Goal: Task Accomplishment & Management: Complete application form

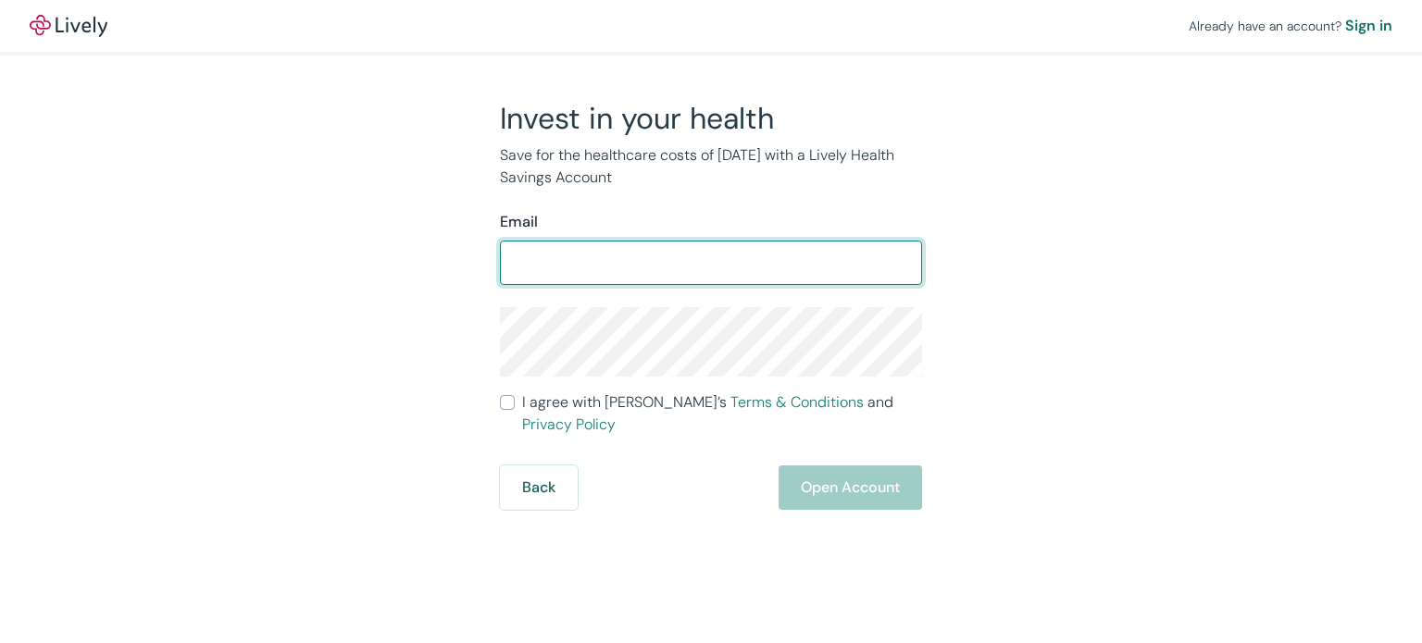
click at [630, 257] on input "Email" at bounding box center [711, 262] width 422 height 37
click at [506, 263] on input "[EMAIL_ADDRESS][DOMAIN_NAME]" at bounding box center [711, 262] width 422 height 37
type input "[EMAIL_ADDRESS][DOMAIN_NAME]"
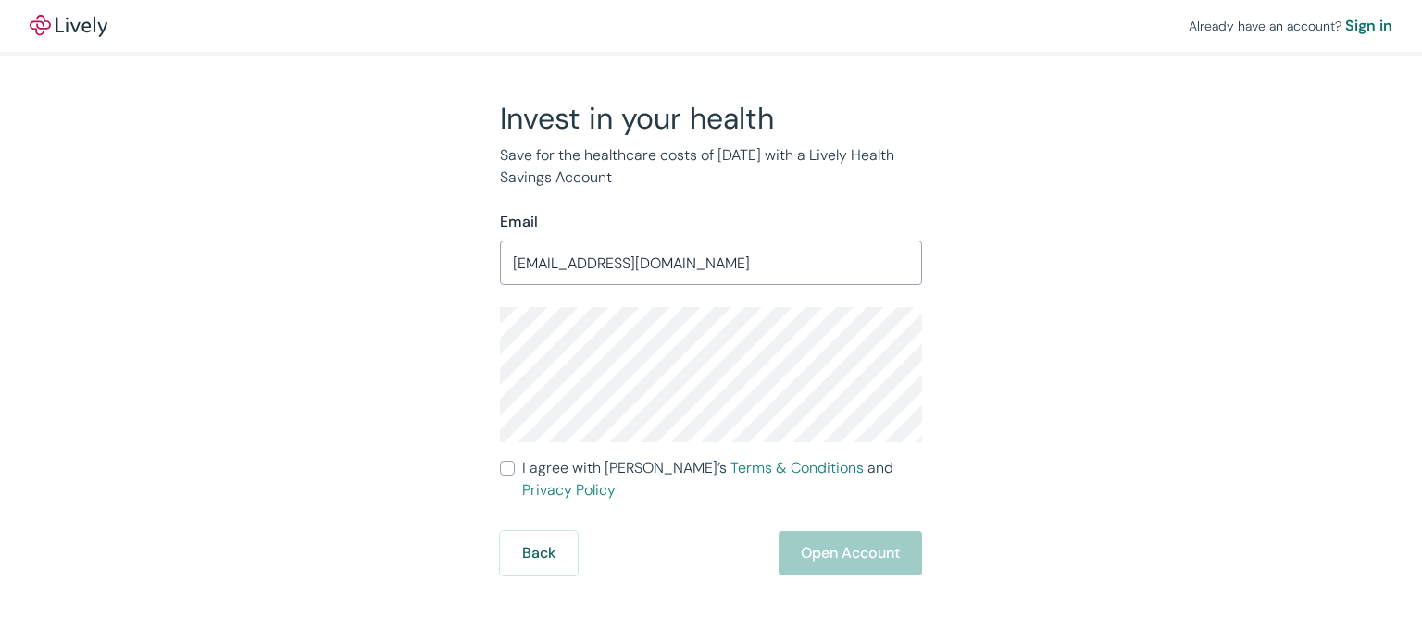
click at [601, 466] on span "I agree with Lively’s Terms & Conditions and Privacy Policy" at bounding box center [722, 479] width 400 height 44
click at [515, 466] on input "I agree with Lively’s Terms & Conditions and Privacy Policy" at bounding box center [507, 468] width 15 height 15
checkbox input "true"
click at [881, 531] on button "Open Account" at bounding box center [849, 553] width 143 height 44
